Goal: Check status: Check status

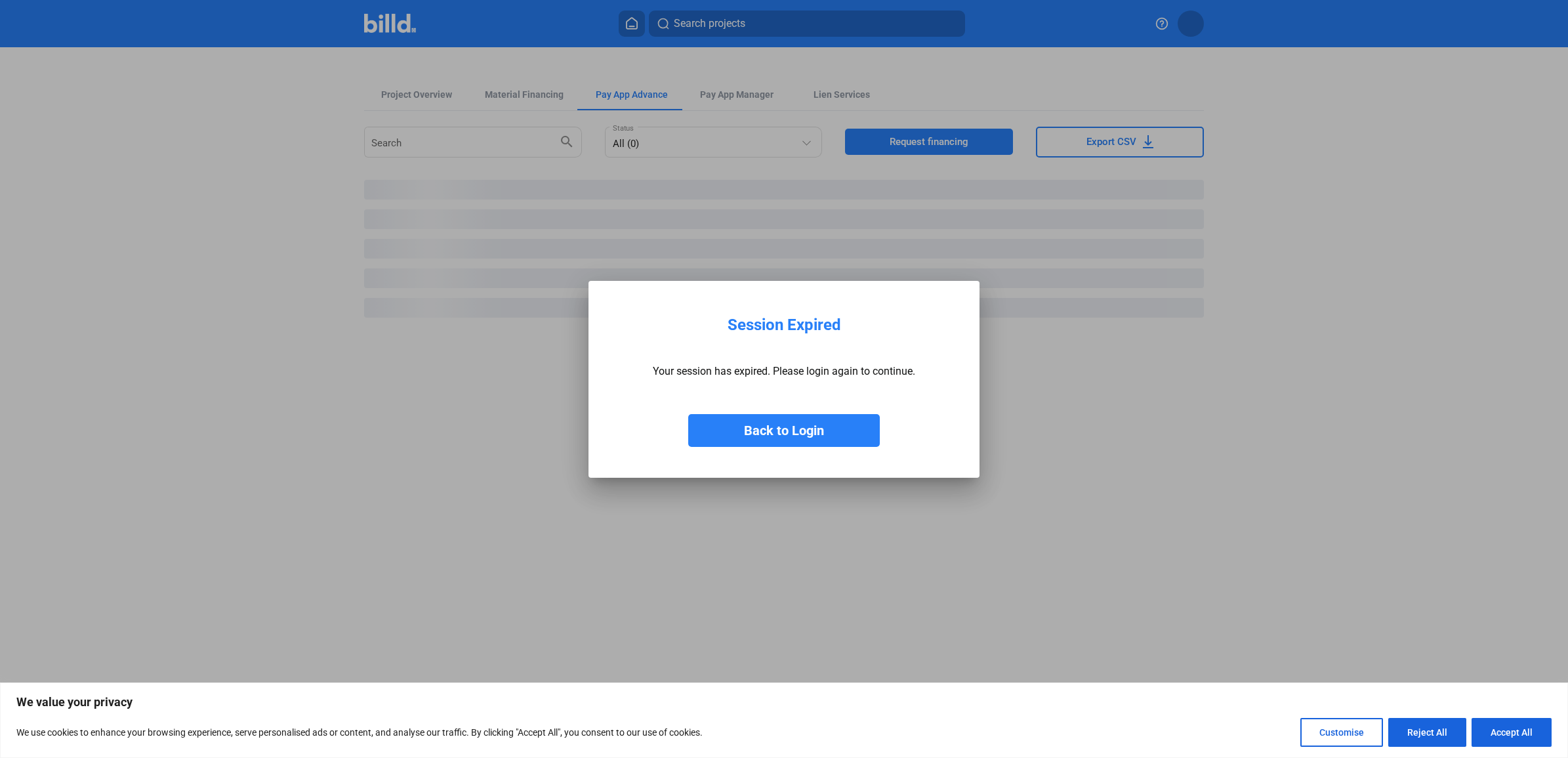
click at [417, 94] on div at bounding box center [784, 379] width 1568 height 758
click at [784, 424] on button "Back to Login" at bounding box center [784, 430] width 192 height 33
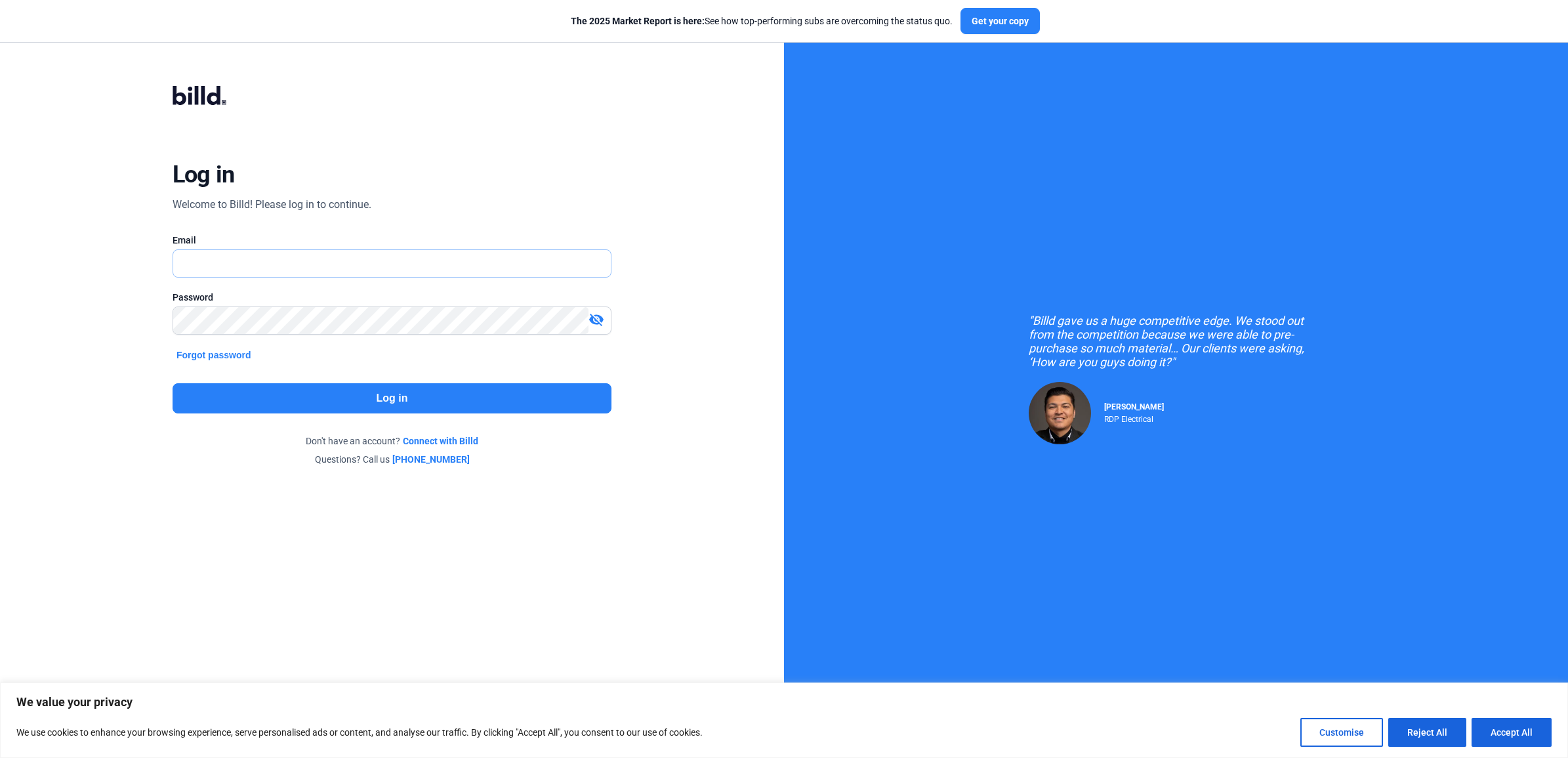
type input "[EMAIL_ADDRESS][DOMAIN_NAME]"
click at [532, 387] on button "Log in" at bounding box center [392, 398] width 439 height 30
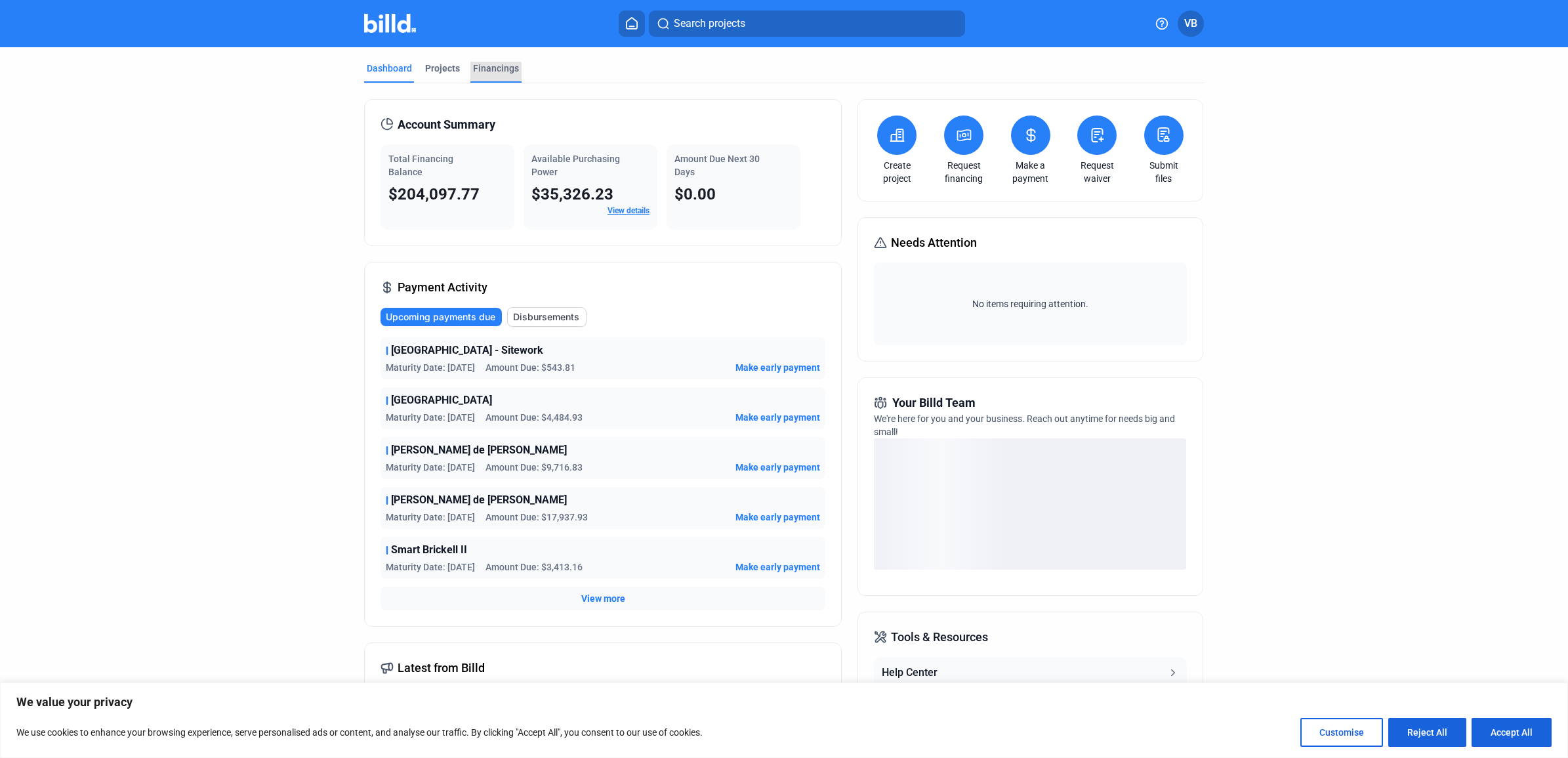
click at [477, 74] on div "Financings" at bounding box center [496, 69] width 46 height 13
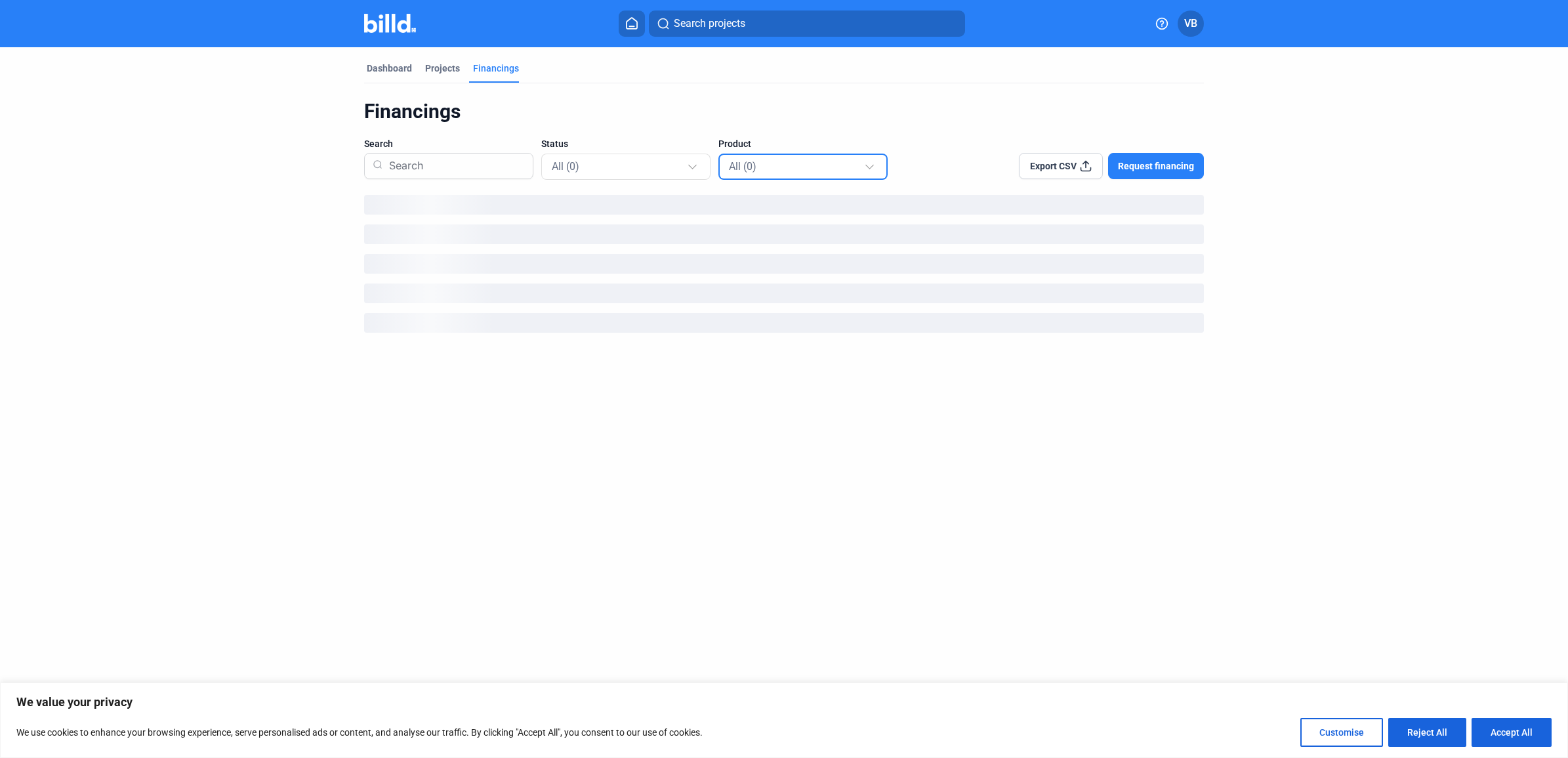
click at [798, 165] on div "All (0)" at bounding box center [796, 166] width 135 height 17
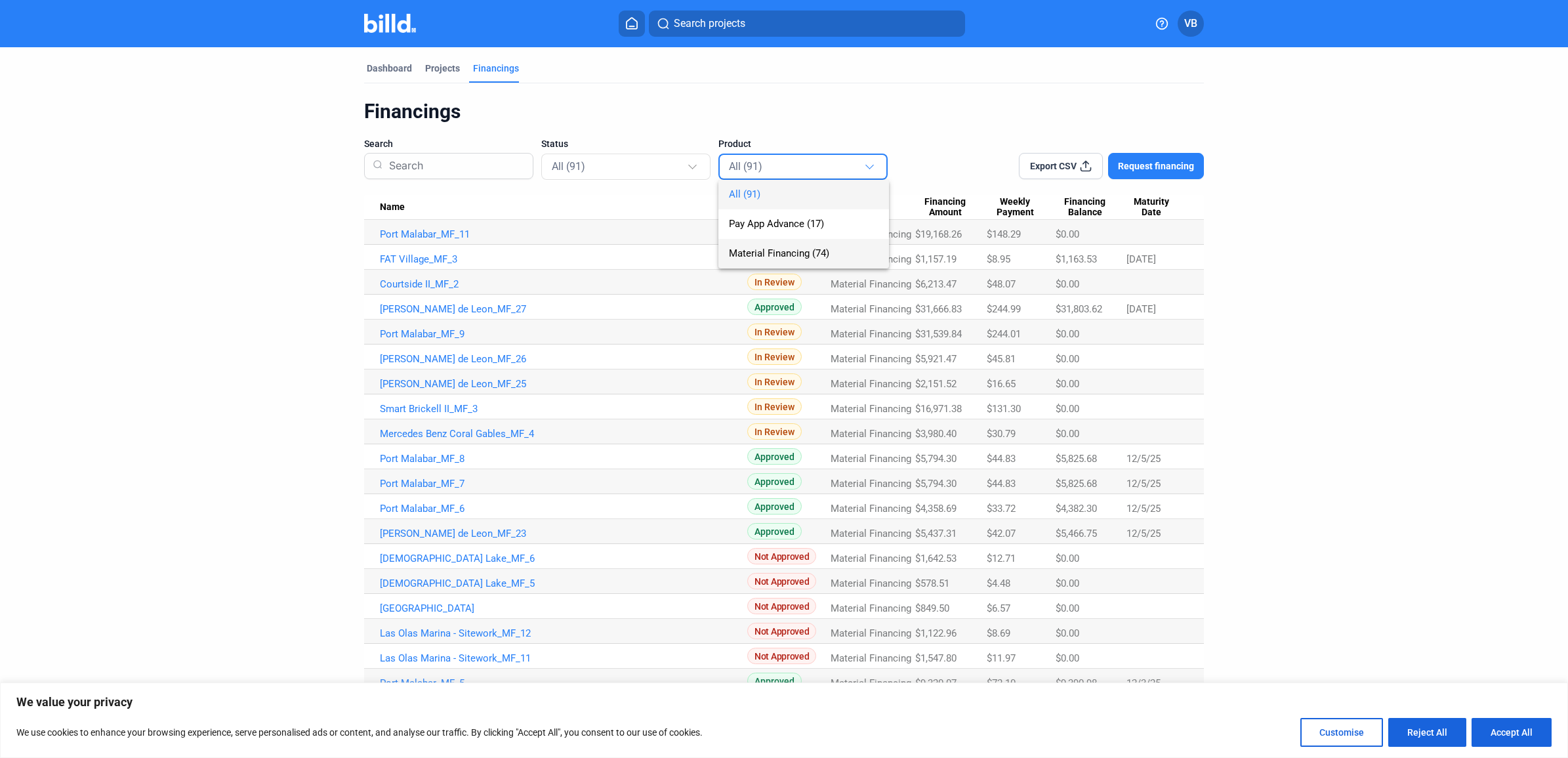
click at [788, 256] on span "Material Financing (74)" at bounding box center [779, 253] width 100 height 12
click at [820, 170] on mat-select-trigger "Material Financing (74)" at bounding box center [783, 166] width 108 height 12
click at [821, 252] on span "Material Financing (74)" at bounding box center [775, 253] width 100 height 12
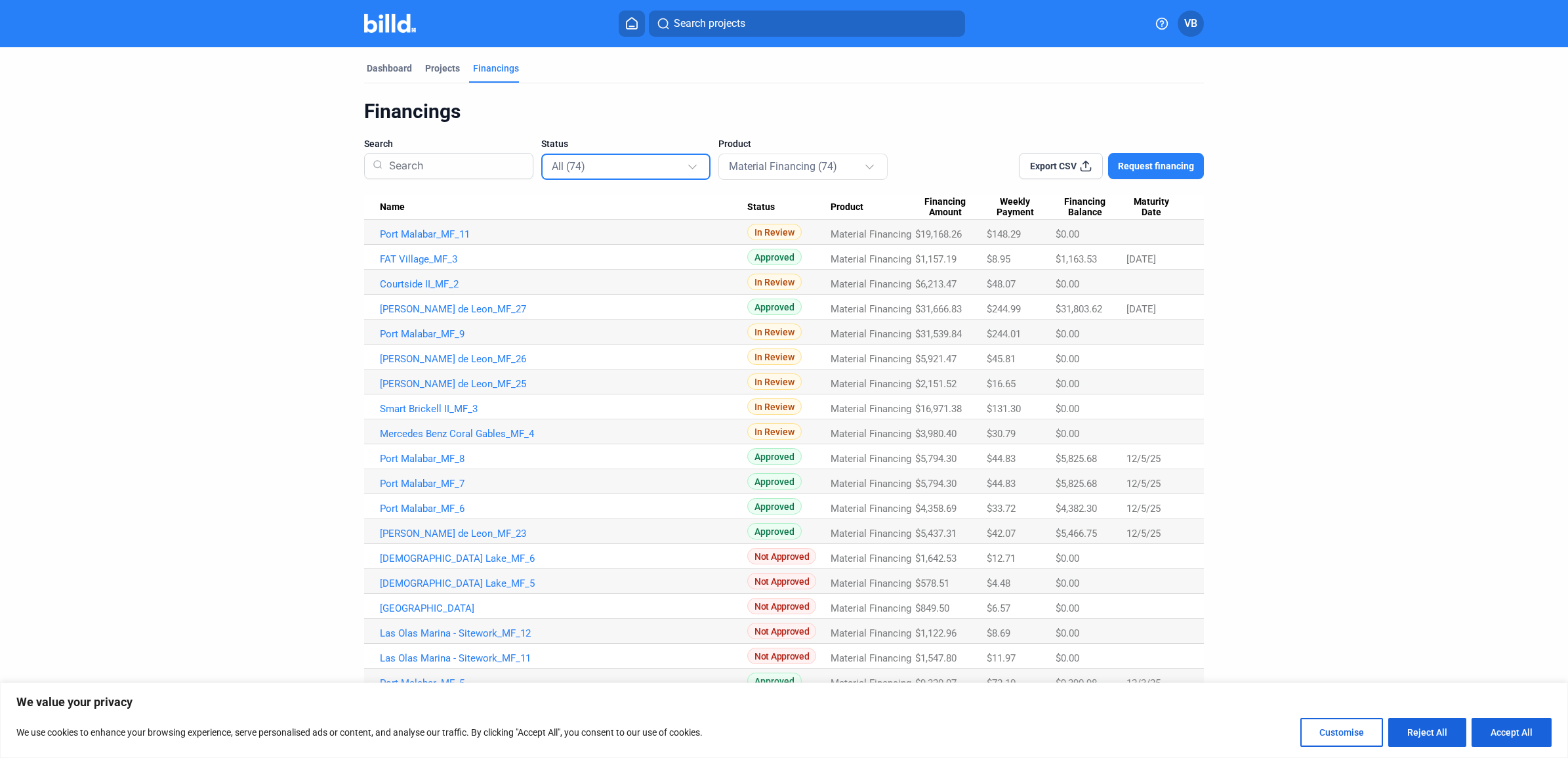
click at [635, 171] on div "All (74)" at bounding box center [619, 166] width 135 height 17
click at [635, 231] on span "In Review (7)" at bounding box center [623, 224] width 150 height 30
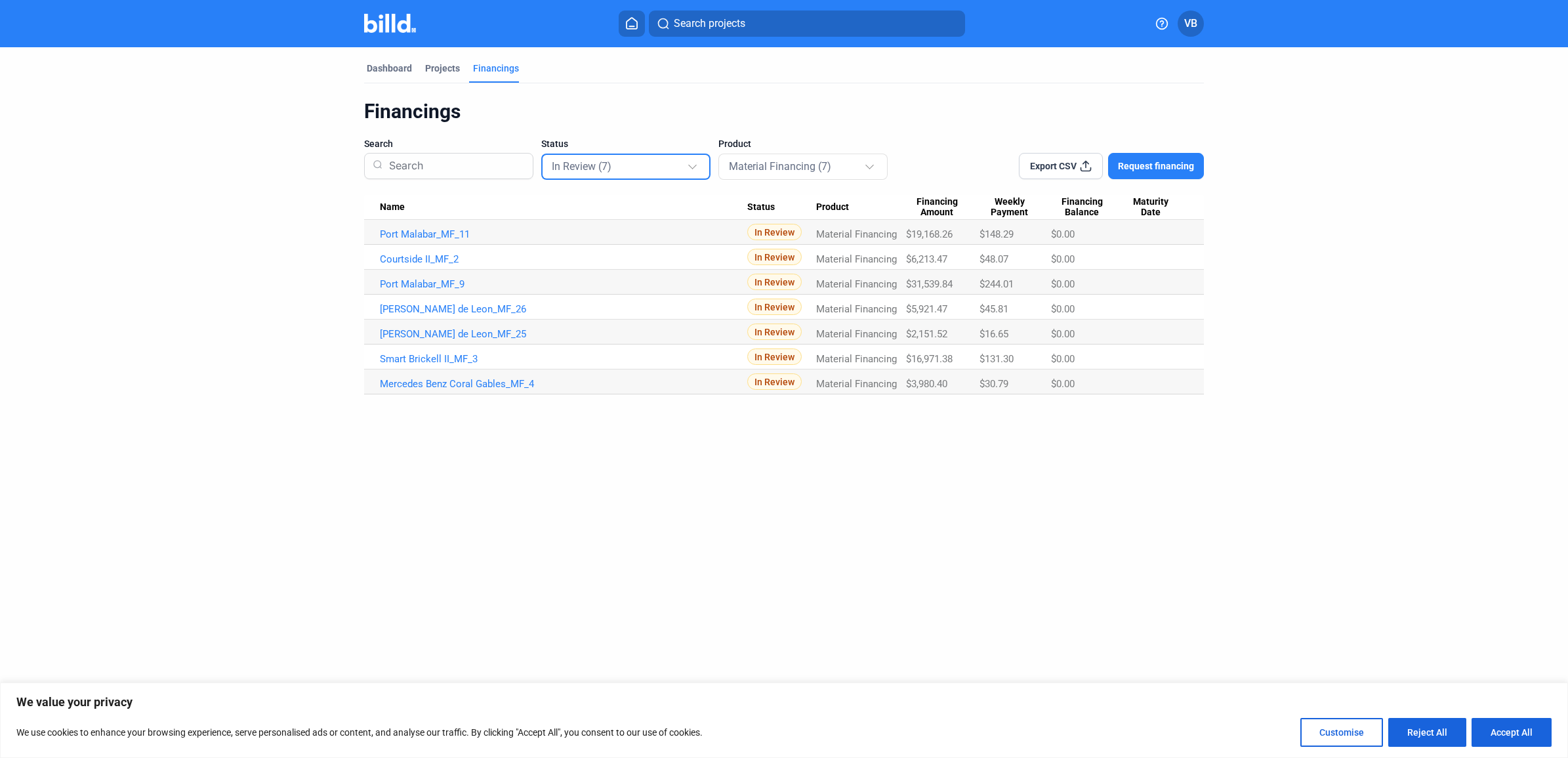
click at [279, 322] on dashboard "Dashboard Projects Financings Financings Search Status In Review (7) Product Ma…" at bounding box center [784, 221] width 1412 height 348
click at [400, 17] on img at bounding box center [390, 23] width 52 height 19
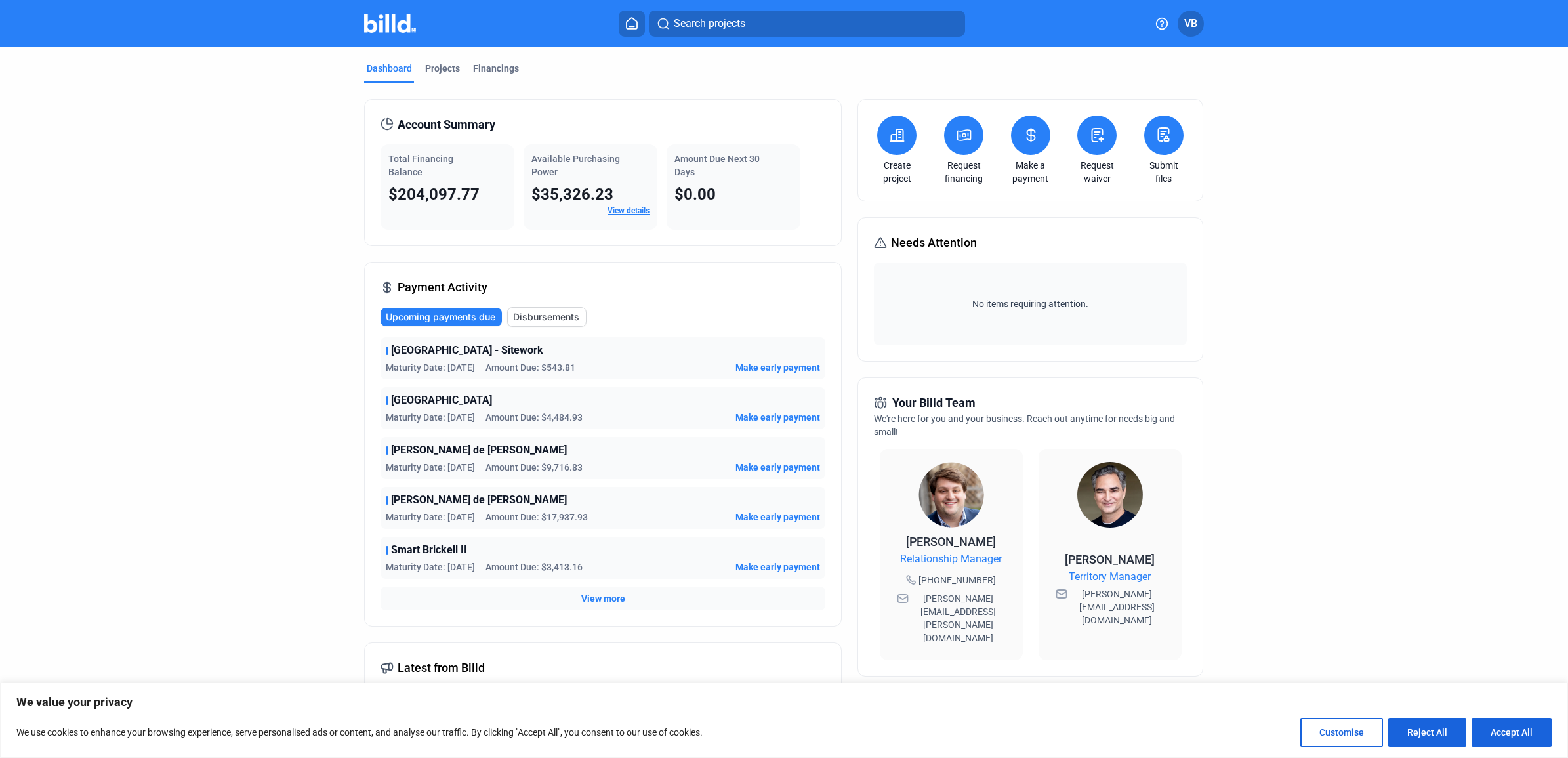
click at [629, 211] on link "View details" at bounding box center [628, 210] width 42 height 9
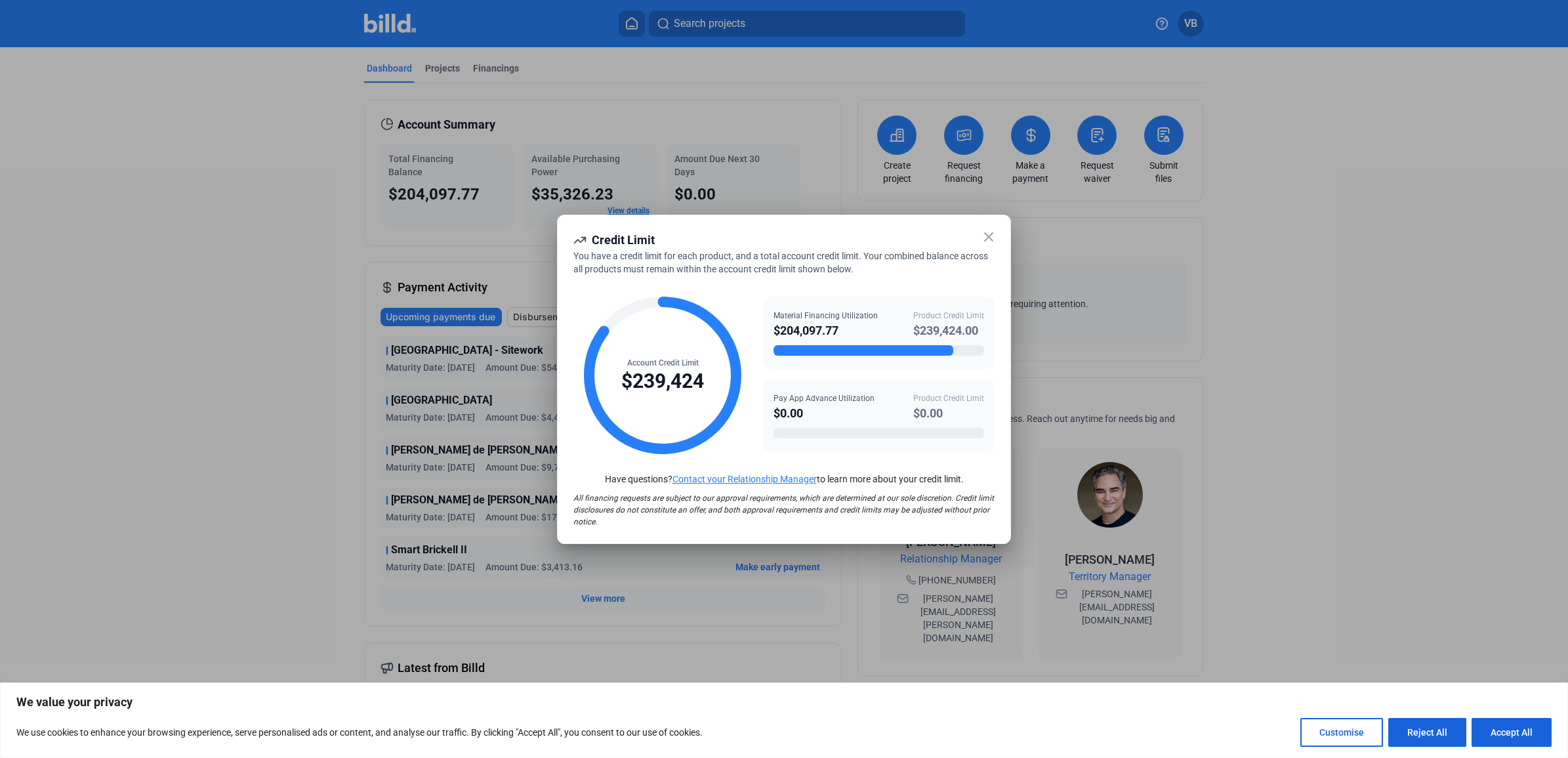
click at [990, 233] on icon at bounding box center [989, 237] width 16 height 16
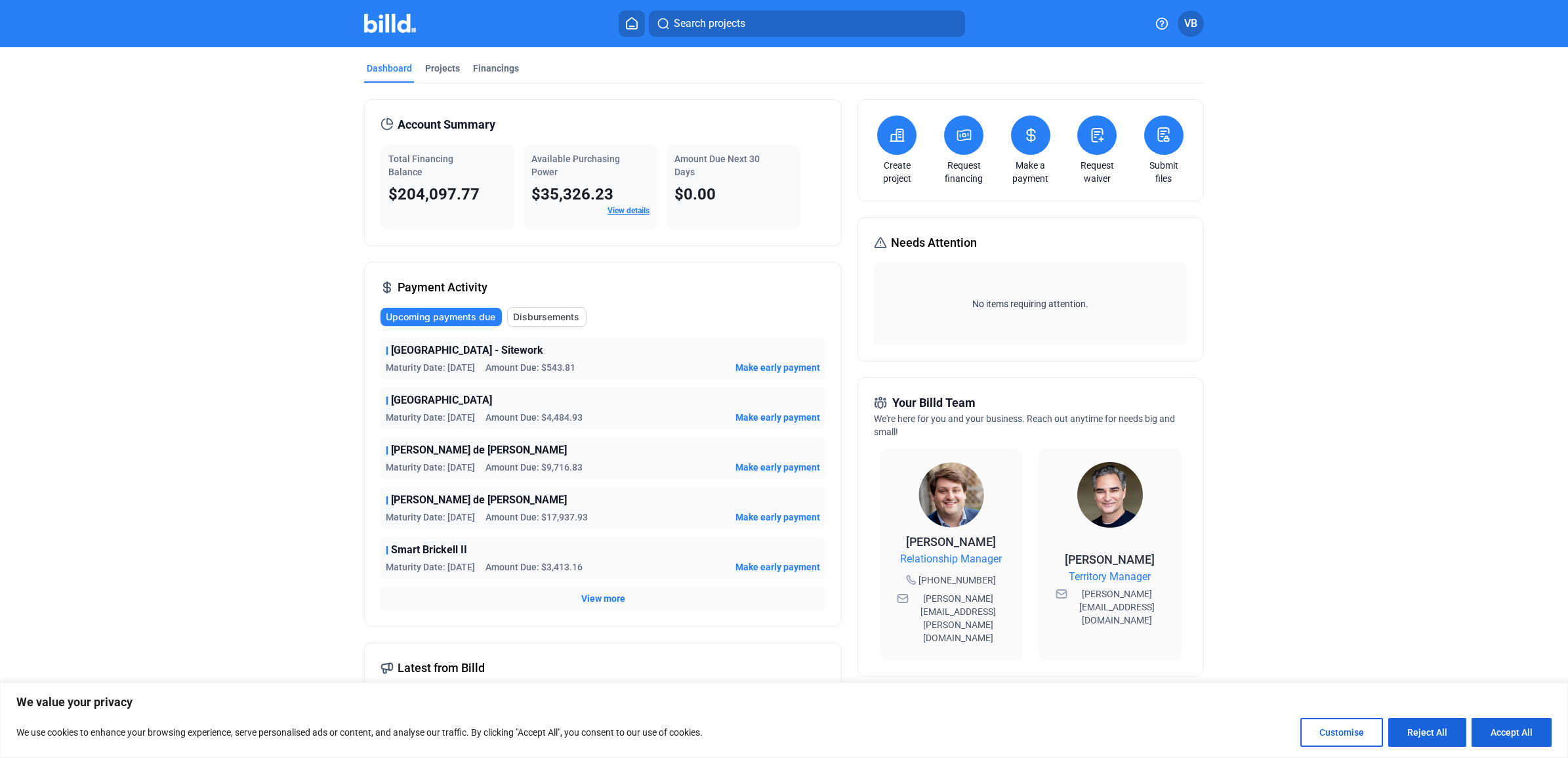
click at [592, 586] on div "Las Olas Marina - Sitework Maturity Date: [DATE] Amount Due: $543.81 Make early…" at bounding box center [603, 474] width 445 height 273
click at [592, 595] on span "View more" at bounding box center [603, 598] width 44 height 13
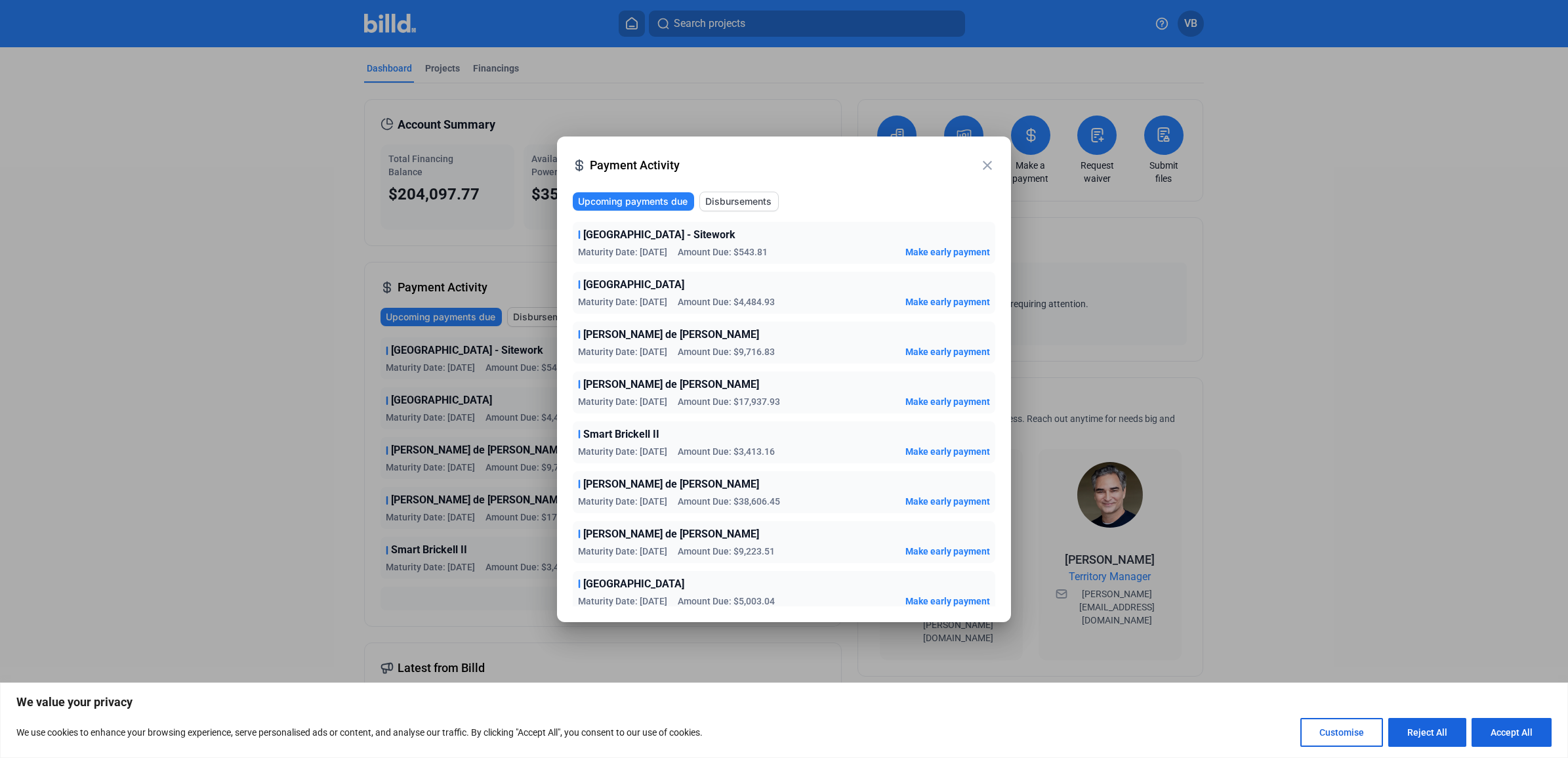
click at [942, 500] on span "Make early payment" at bounding box center [947, 501] width 84 height 13
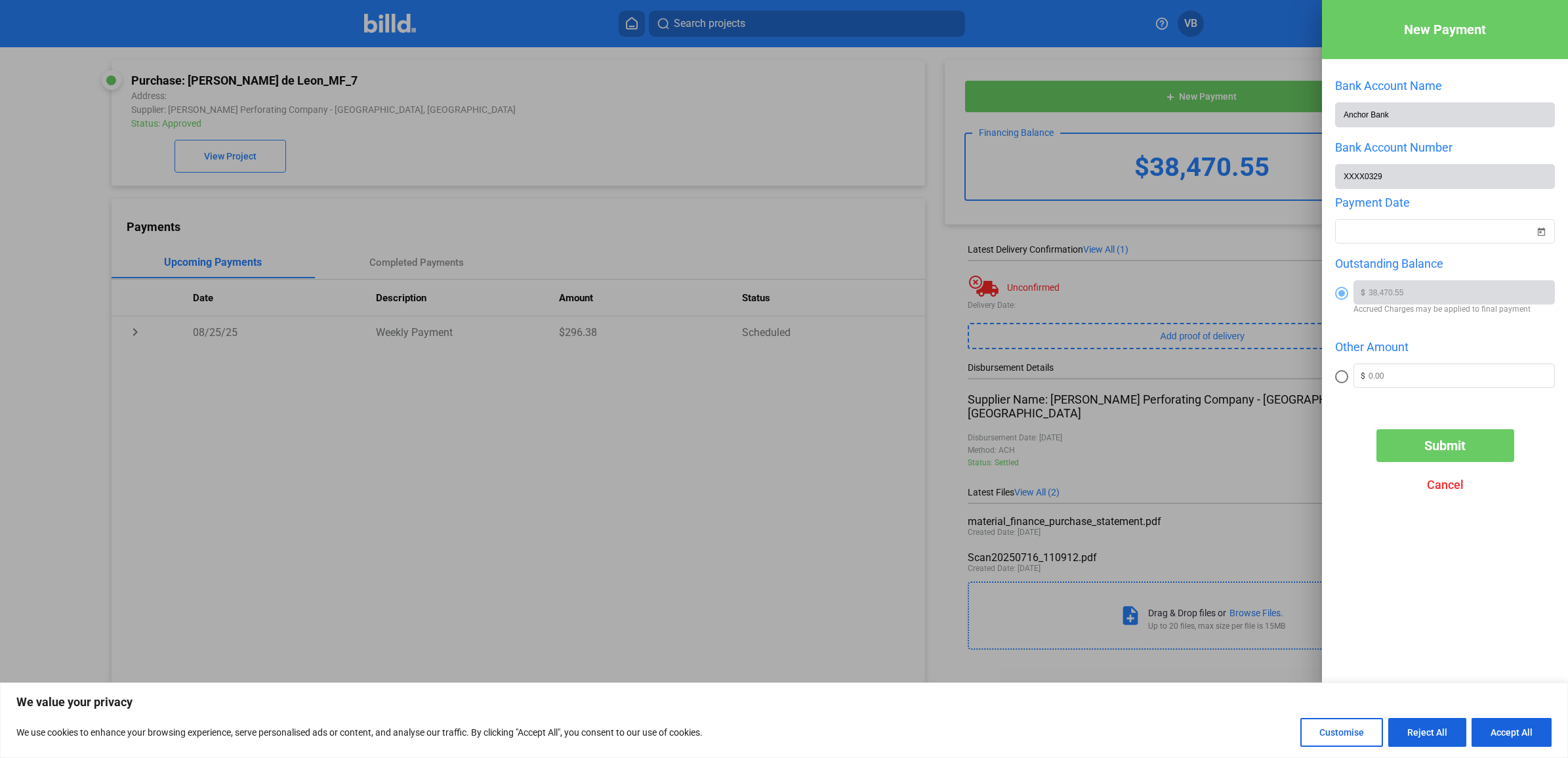
click at [1041, 336] on div at bounding box center [784, 379] width 1568 height 758
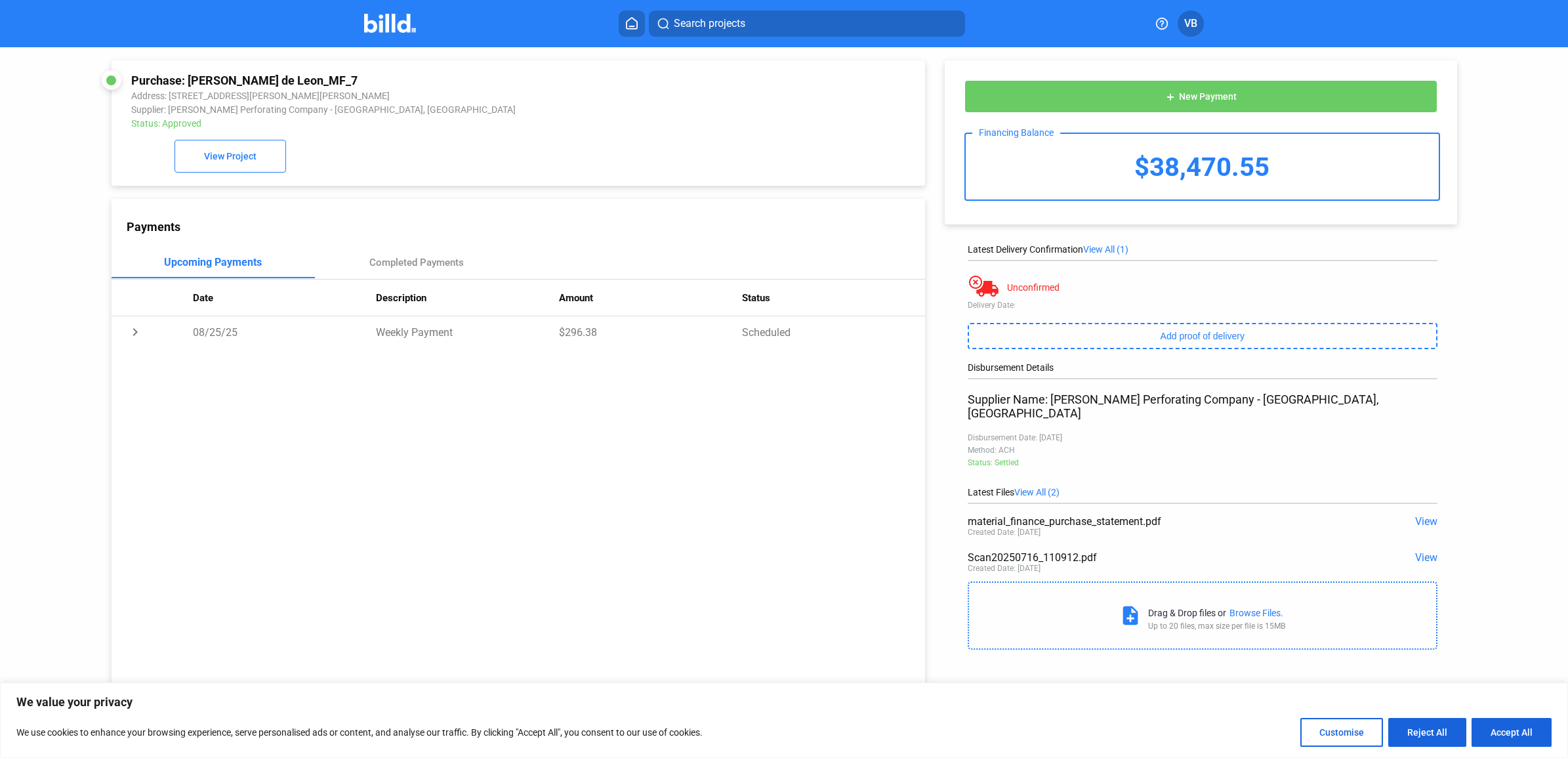
click at [1426, 551] on span "View" at bounding box center [1427, 557] width 22 height 12
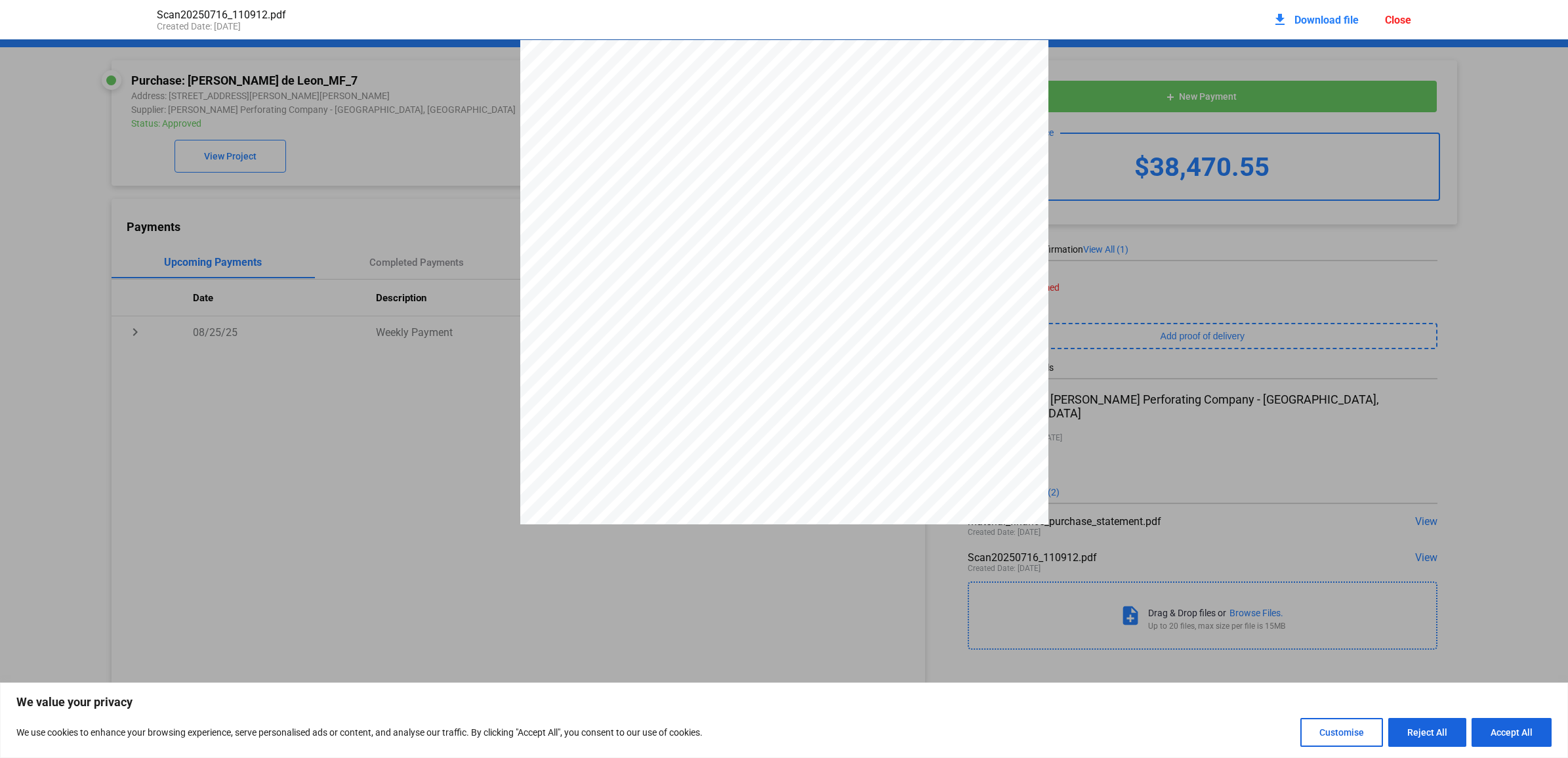
scroll to position [7, 0]
click at [1212, 364] on div at bounding box center [784, 717] width 1568 height 1367
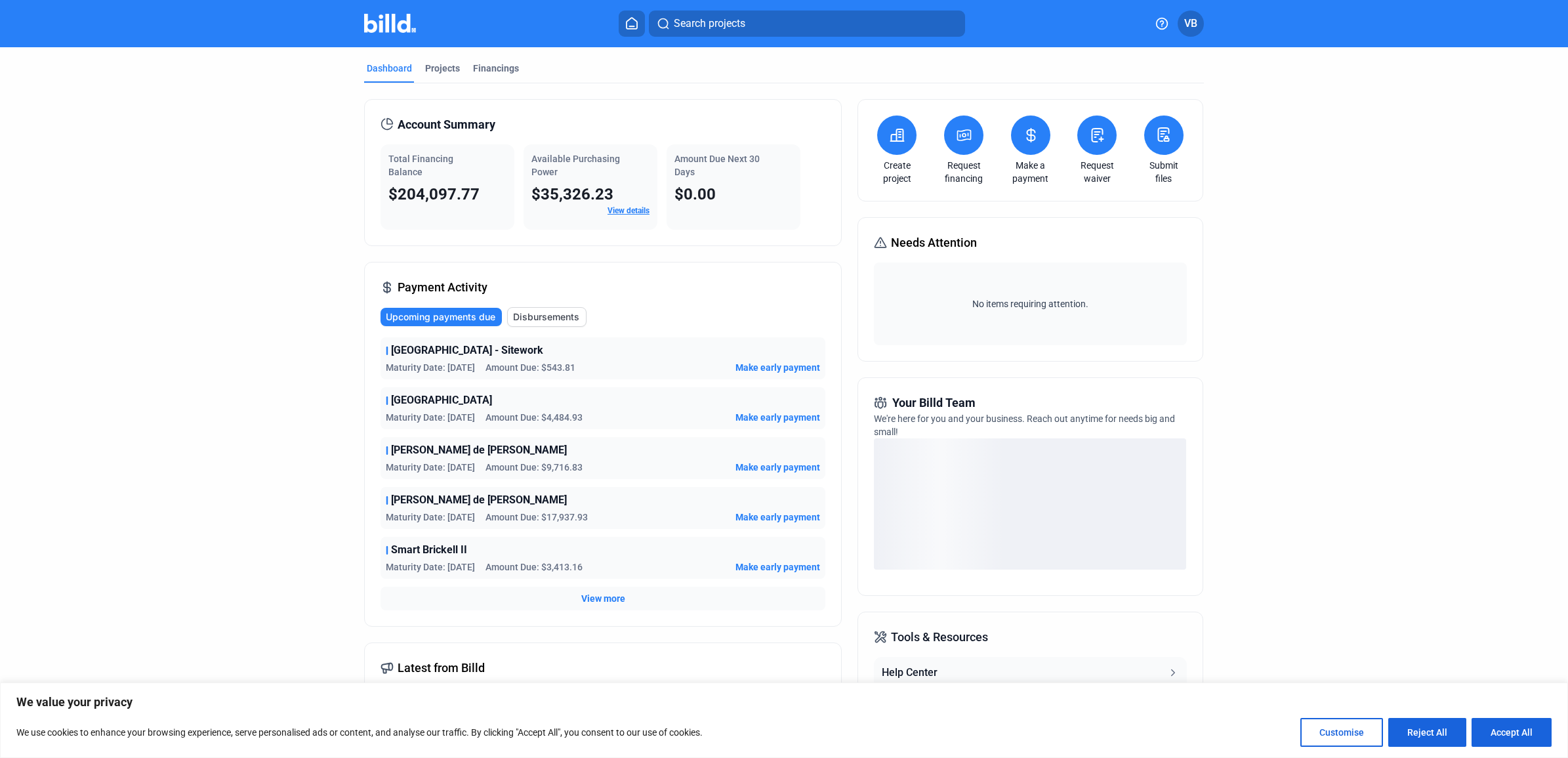
click at [598, 594] on span "View more" at bounding box center [603, 598] width 44 height 13
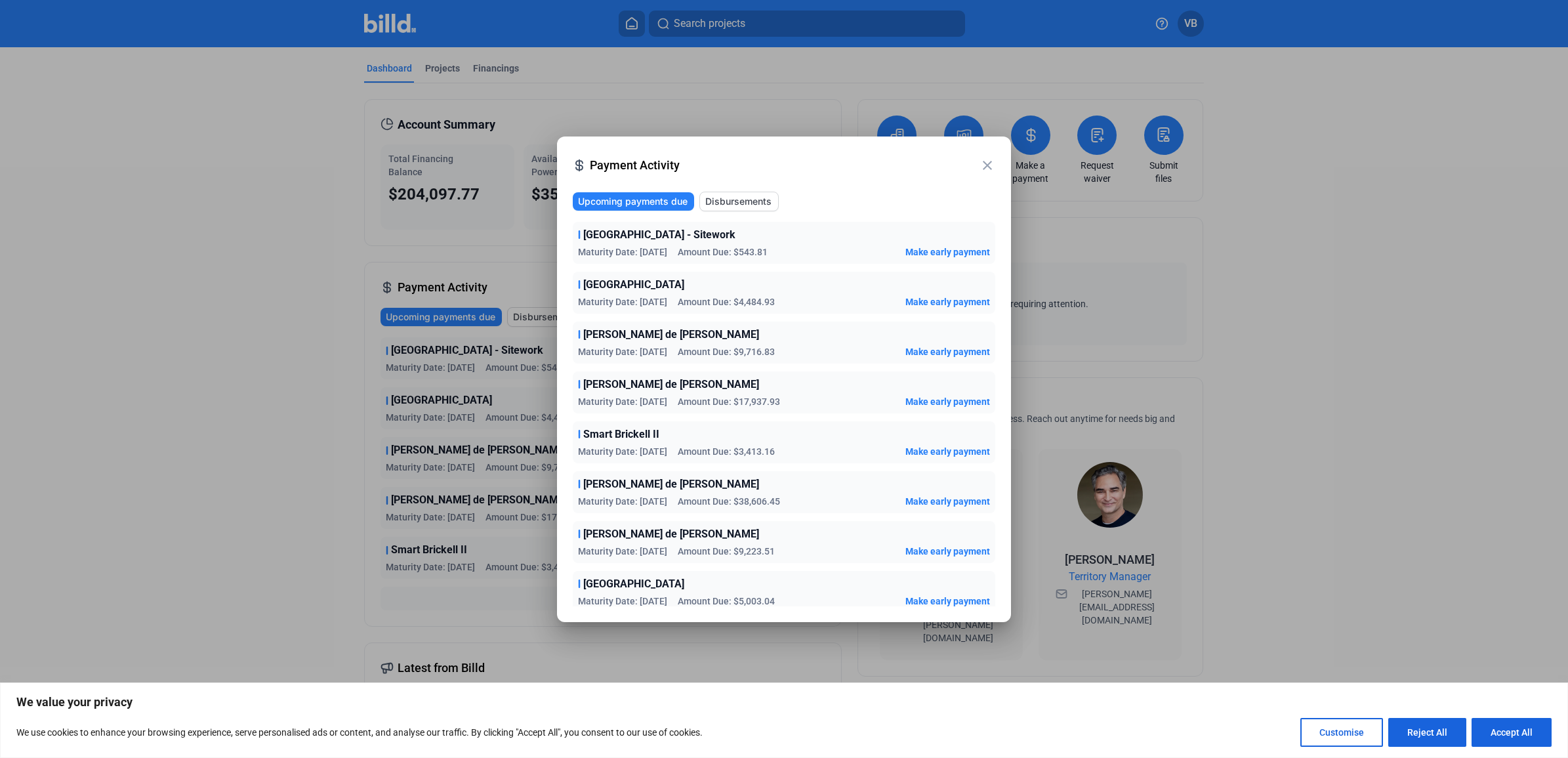
click at [750, 204] on span "Disbursements" at bounding box center [739, 202] width 66 height 13
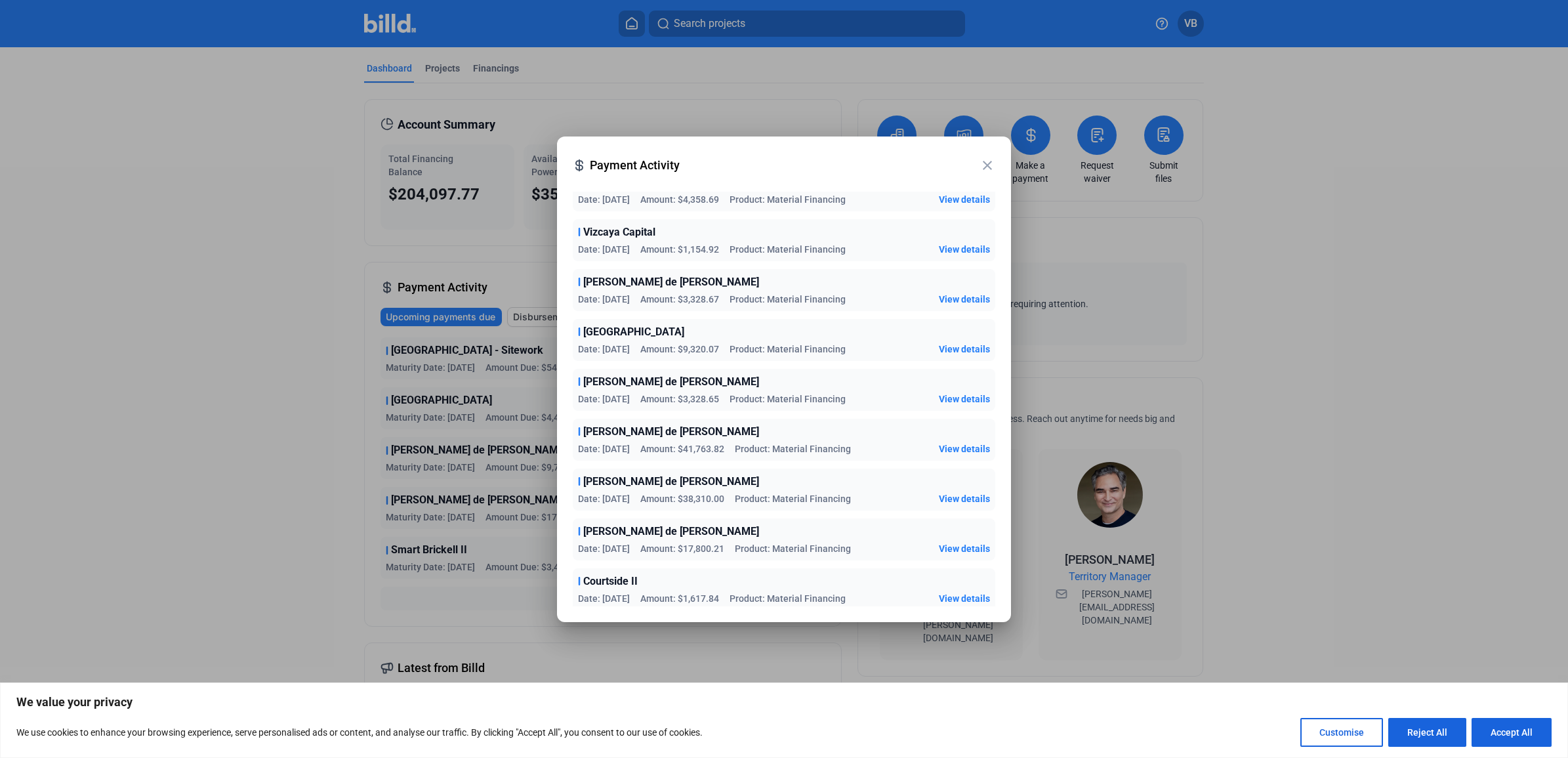
scroll to position [329, 0]
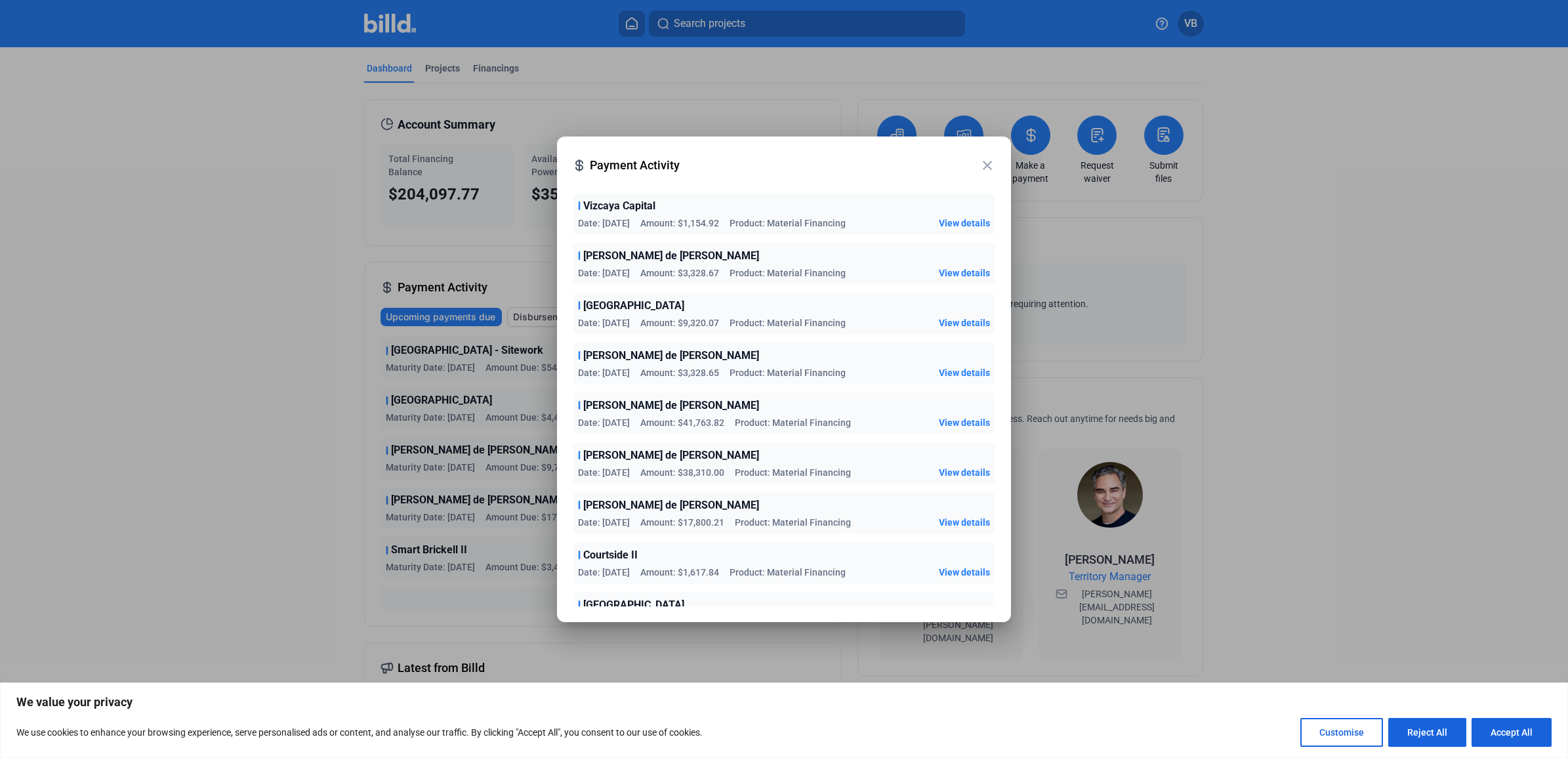
click at [953, 466] on span "View details" at bounding box center [965, 473] width 51 height 13
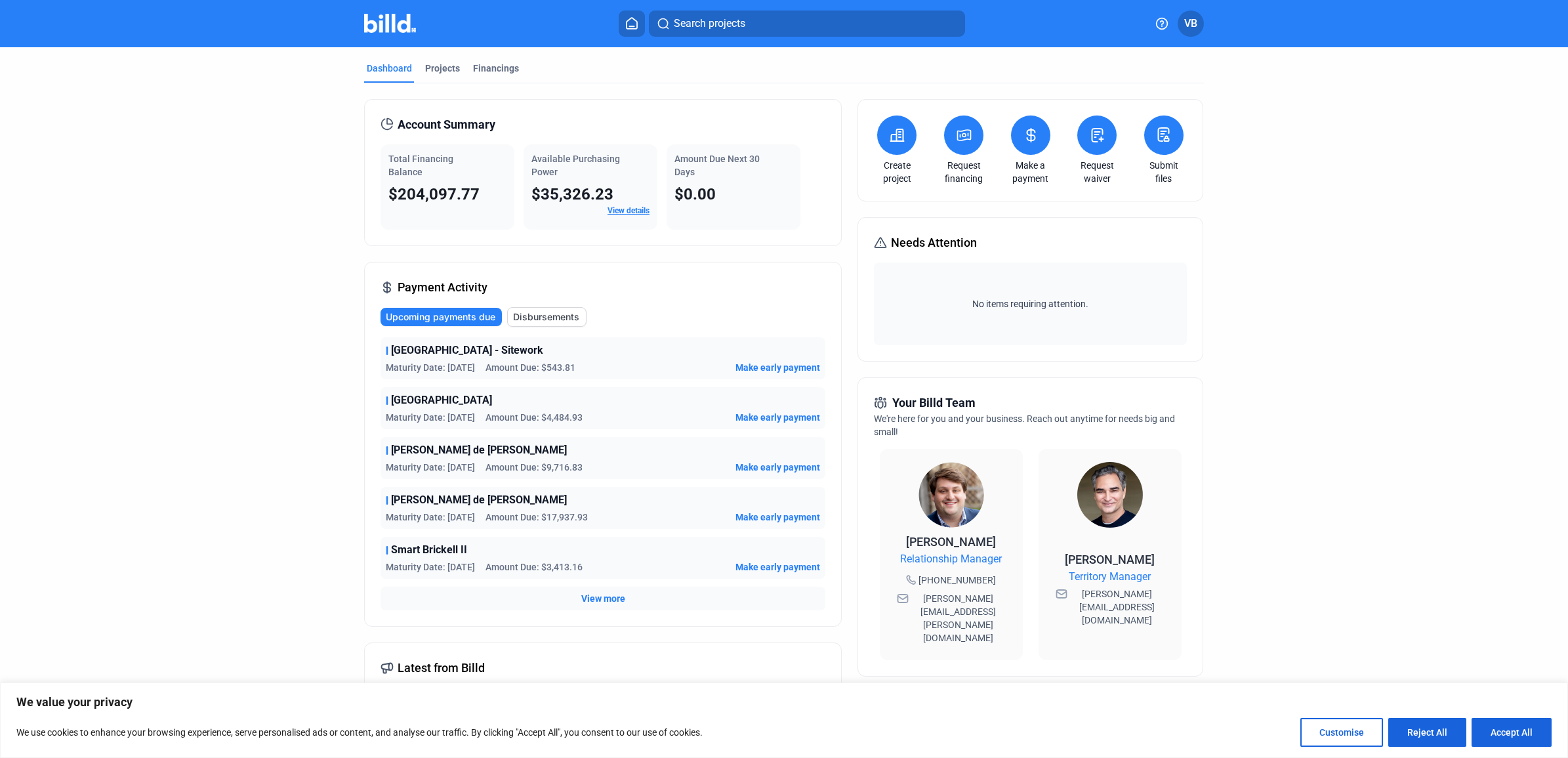
click at [539, 319] on span "Disbursements" at bounding box center [546, 317] width 66 height 13
